Goal: Task Accomplishment & Management: Manage account settings

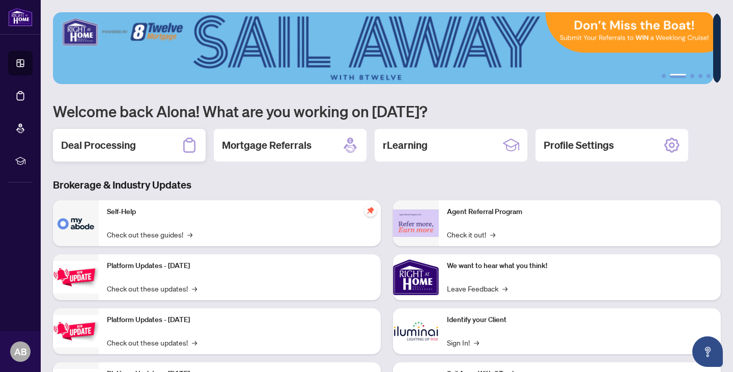
click at [130, 143] on h2 "Deal Processing" at bounding box center [98, 145] width 75 height 14
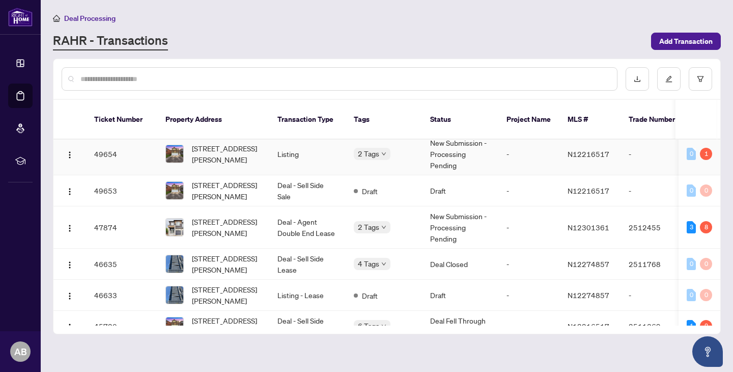
click at [229, 165] on td "[STREET_ADDRESS][PERSON_NAME]" at bounding box center [213, 154] width 112 height 42
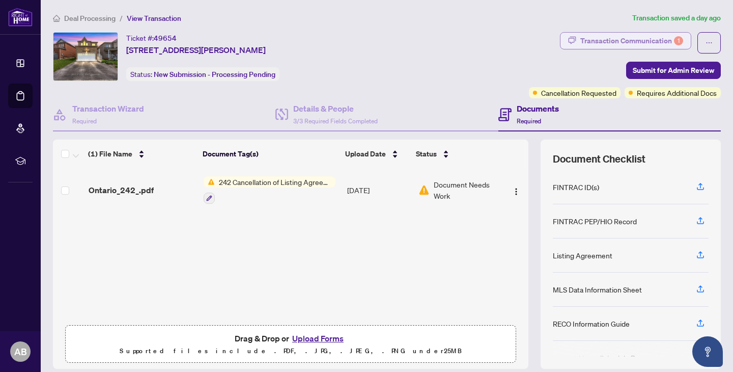
click at [646, 36] on div "Transaction Communication 1" at bounding box center [631, 41] width 103 height 16
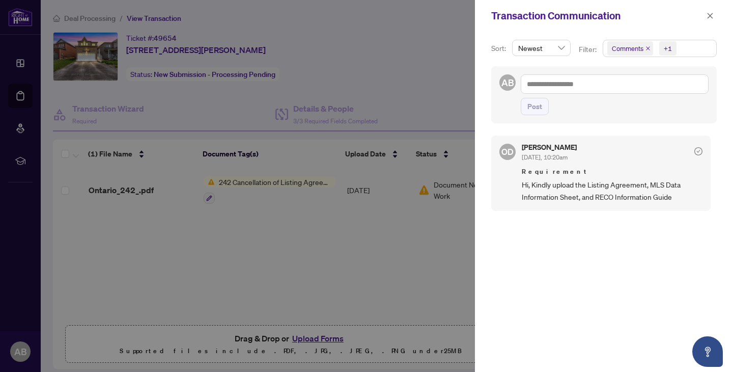
click at [329, 48] on div at bounding box center [366, 186] width 733 height 372
click at [704, 18] on button "button" at bounding box center [709, 16] width 13 height 12
